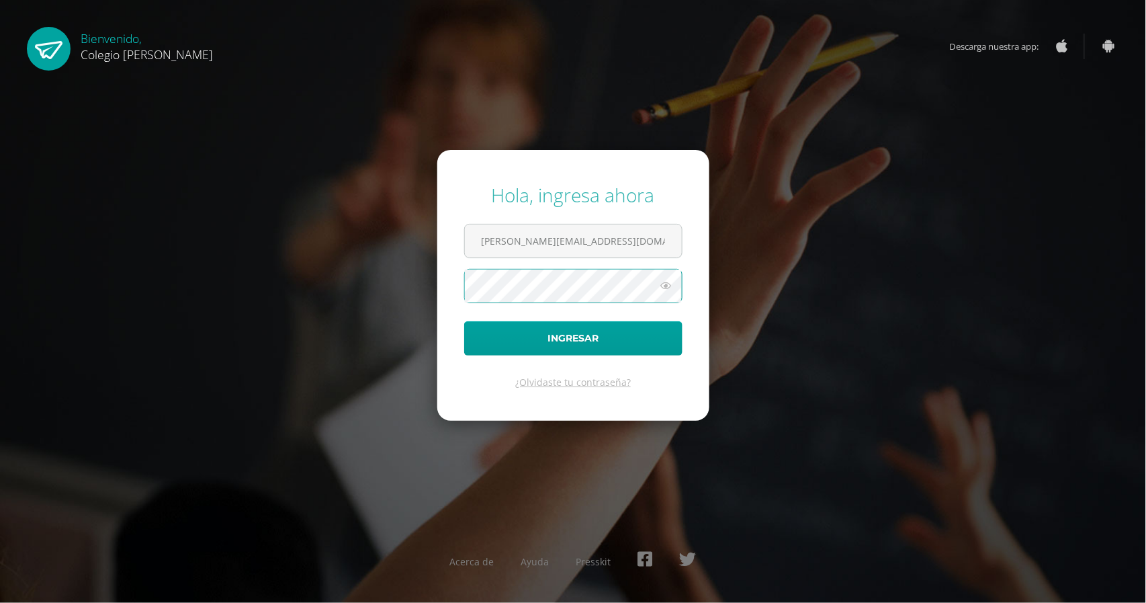
click at [464, 321] on button "Ingresar" at bounding box center [573, 338] width 218 height 34
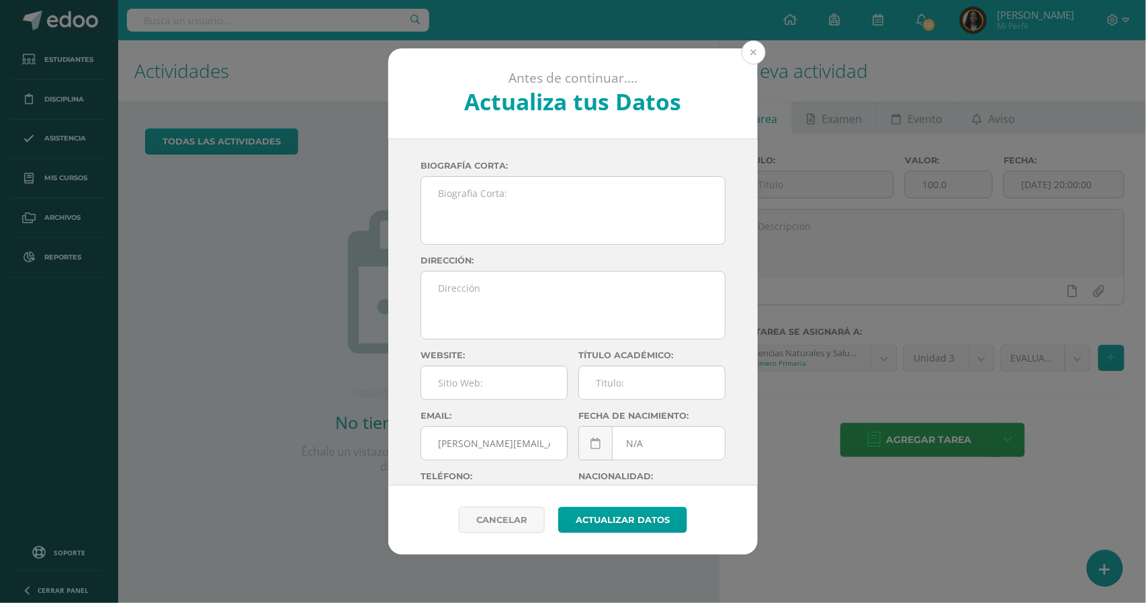
click at [753, 56] on button at bounding box center [754, 52] width 24 height 24
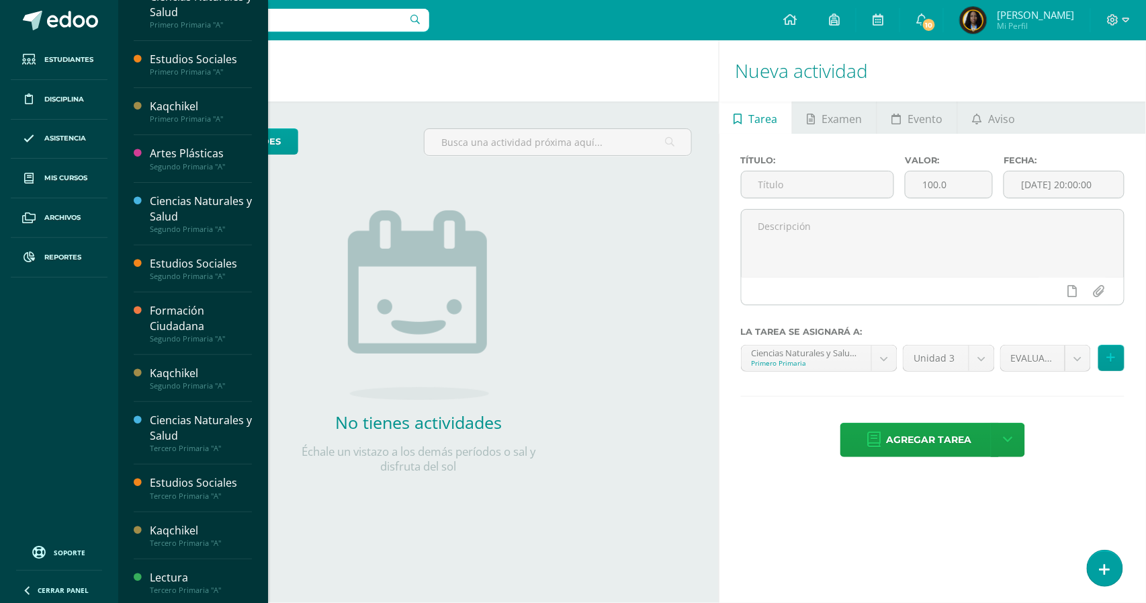
scroll to position [27, 0]
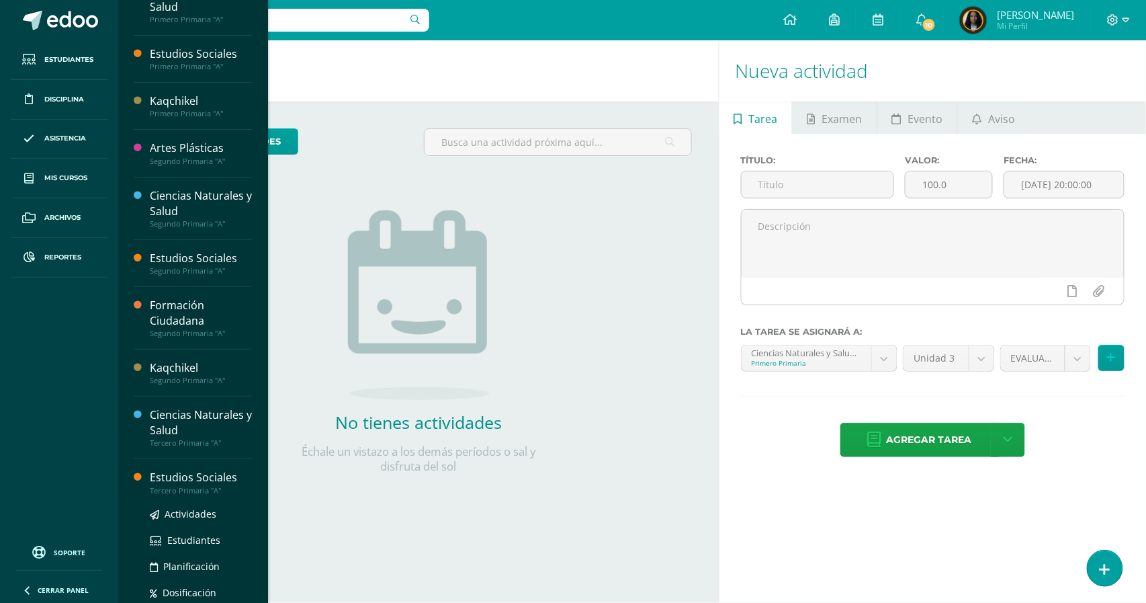
click at [196, 485] on div "Estudios Sociales" at bounding box center [201, 477] width 102 height 15
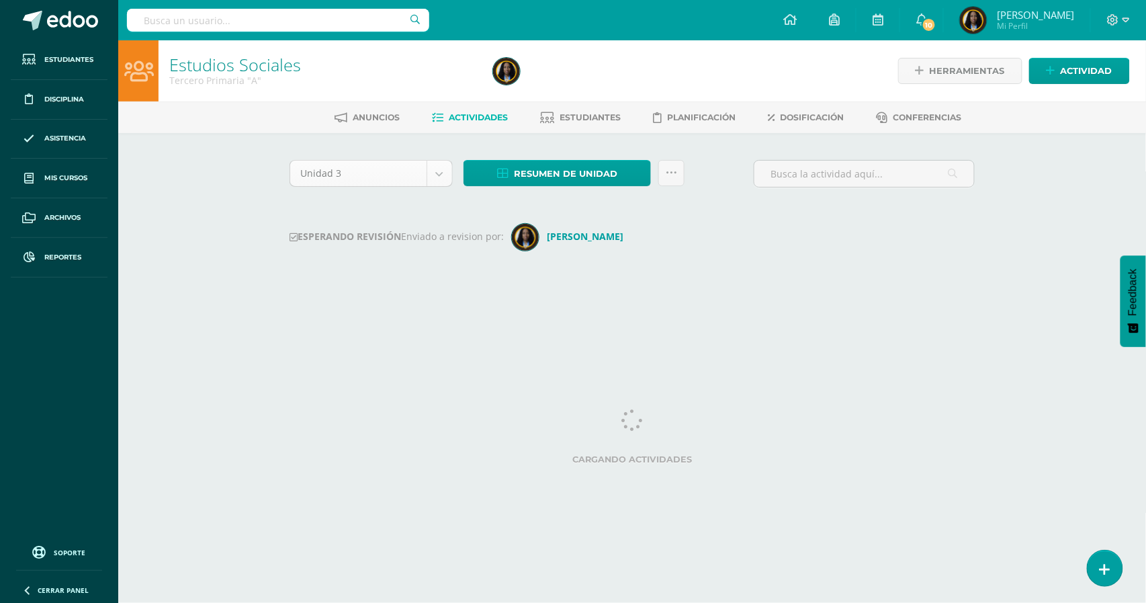
click at [444, 176] on body "Estudiantes Disciplina Asistencia Mis cursos Archivos Reportes Soporte Ayuda Re…" at bounding box center [573, 158] width 1146 height 316
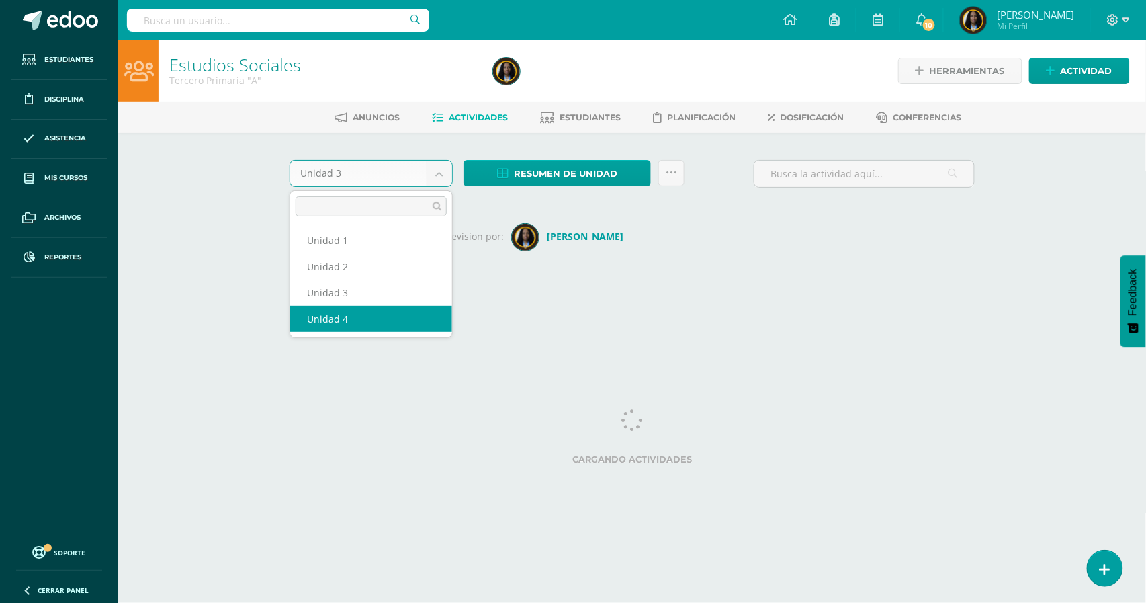
select select "Unidad 4"
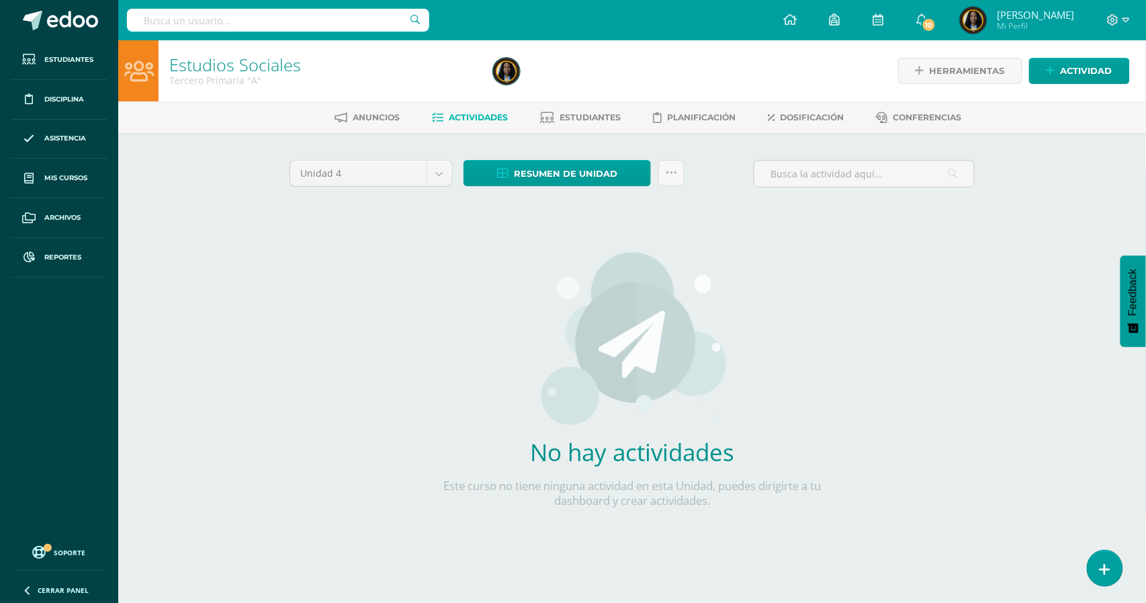
click at [372, 105] on div "Anuncios Actividades Estudiantes Planificación Dosificación Conferencias" at bounding box center [648, 117] width 1060 height 32
click at [369, 121] on span "Anuncios" at bounding box center [376, 117] width 47 height 10
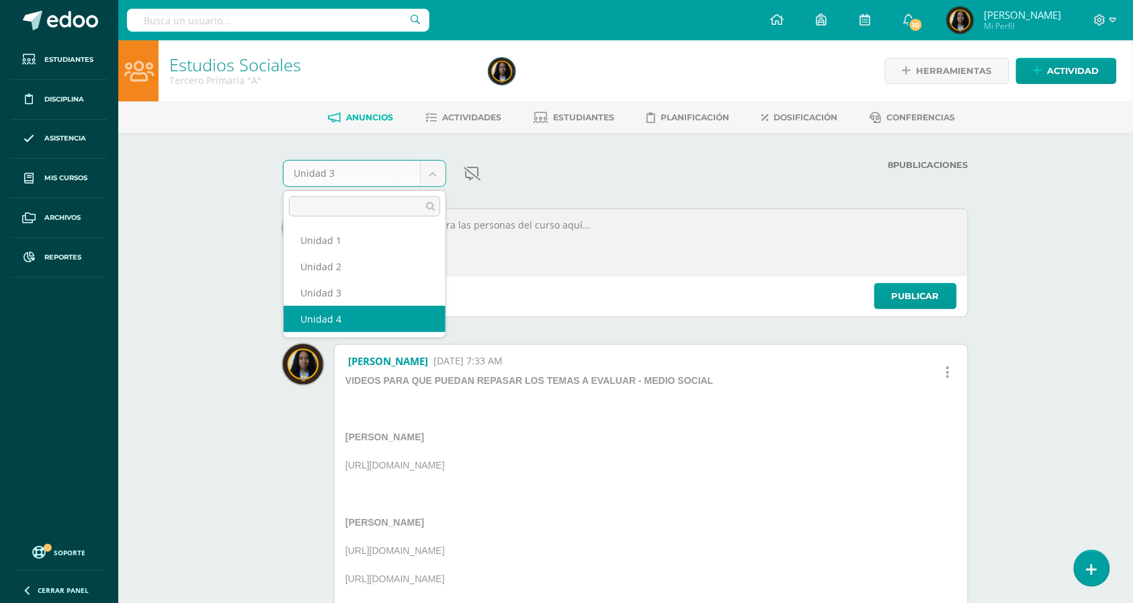
select select "Unidad 4"
